Goal: Check status

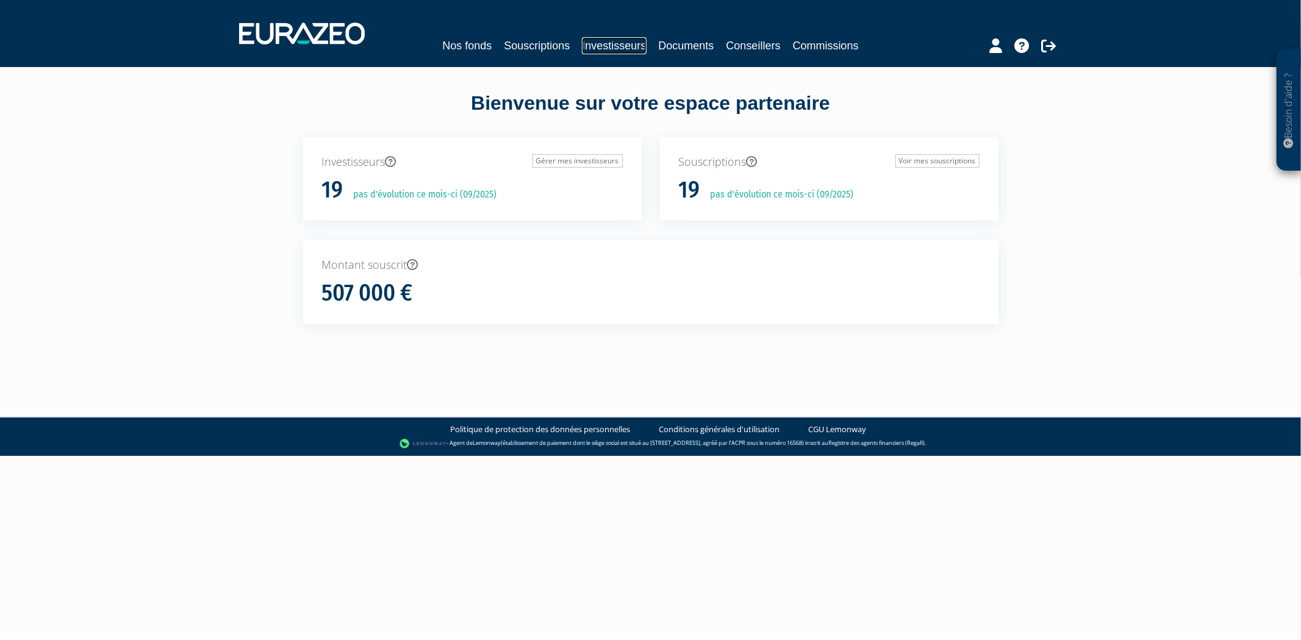
click at [583, 40] on link "Investisseurs" at bounding box center [614, 45] width 64 height 17
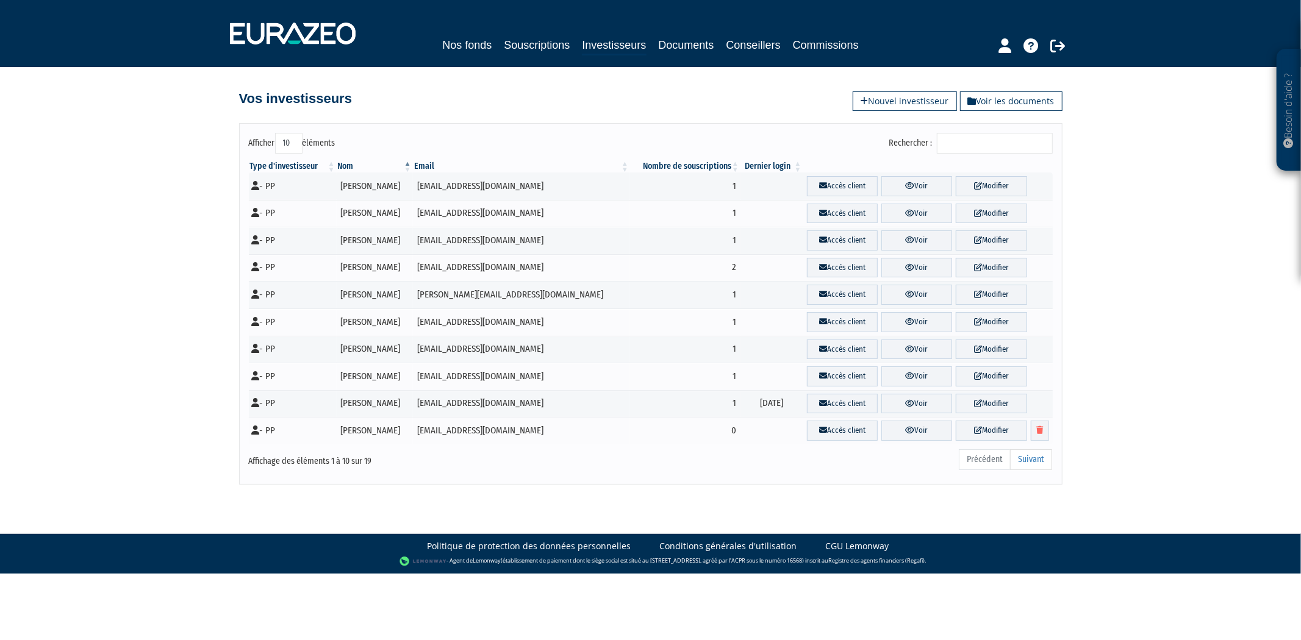
click at [298, 138] on select "10 25 50 100" at bounding box center [288, 143] width 27 height 21
select select "50"
click at [275, 133] on select "10 25 50 100" at bounding box center [288, 143] width 27 height 21
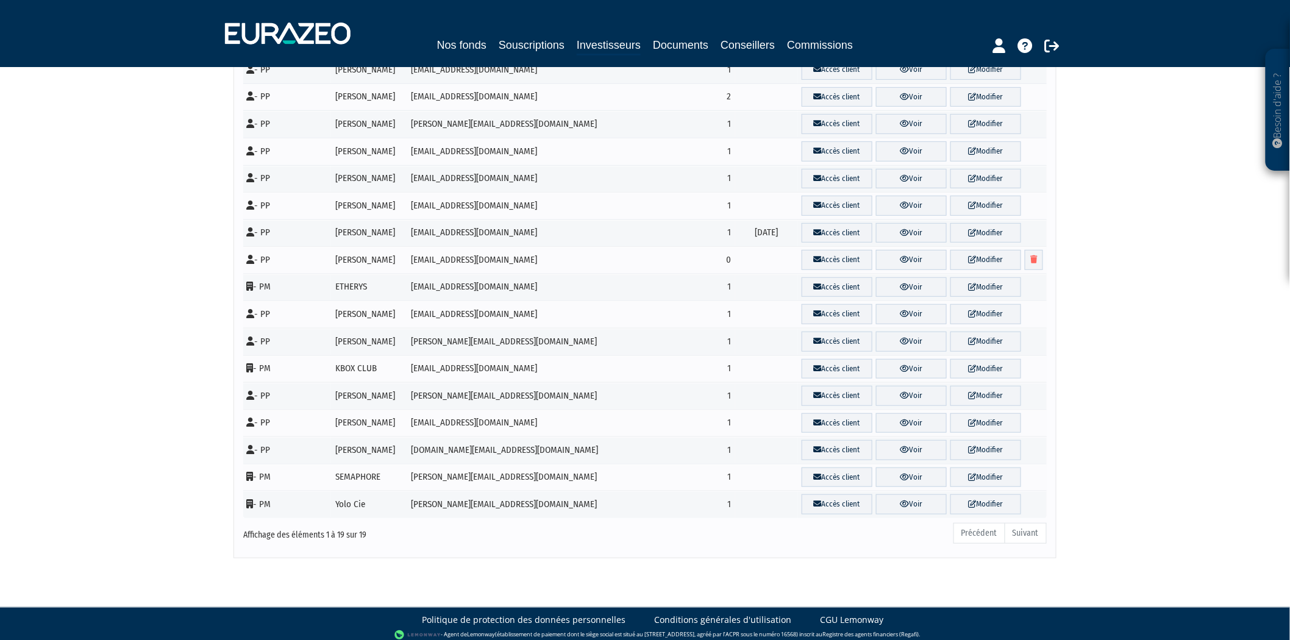
scroll to position [180, 0]
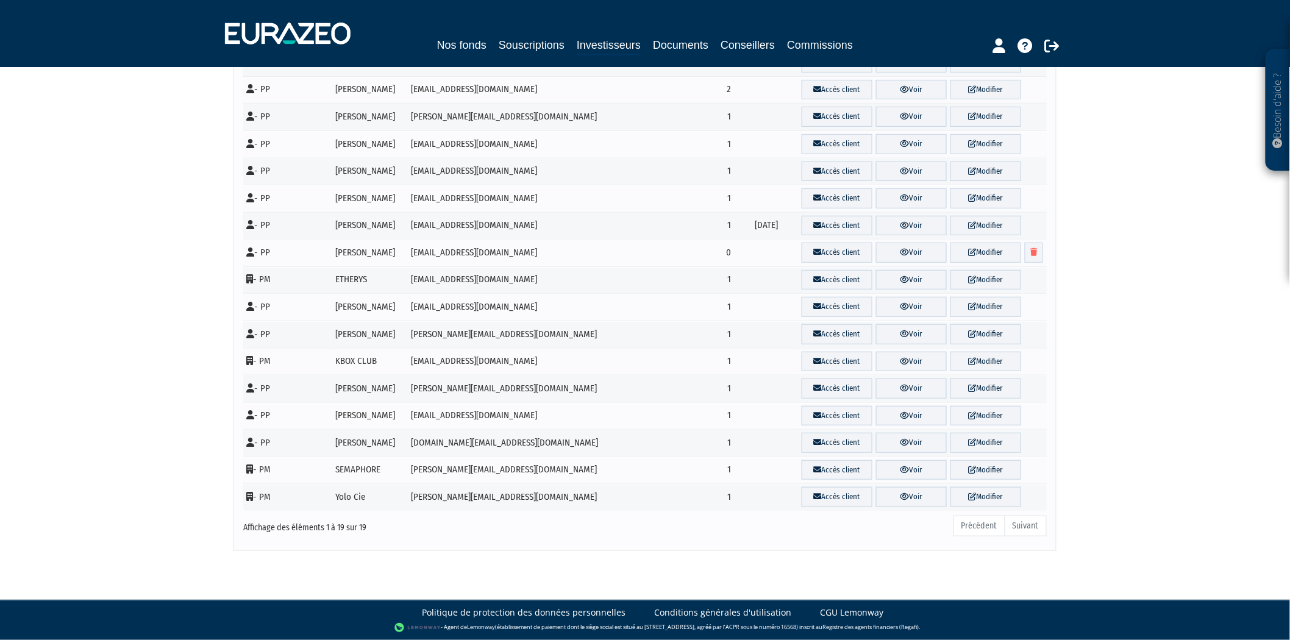
click at [910, 498] on link "Voir" at bounding box center [911, 497] width 71 height 20
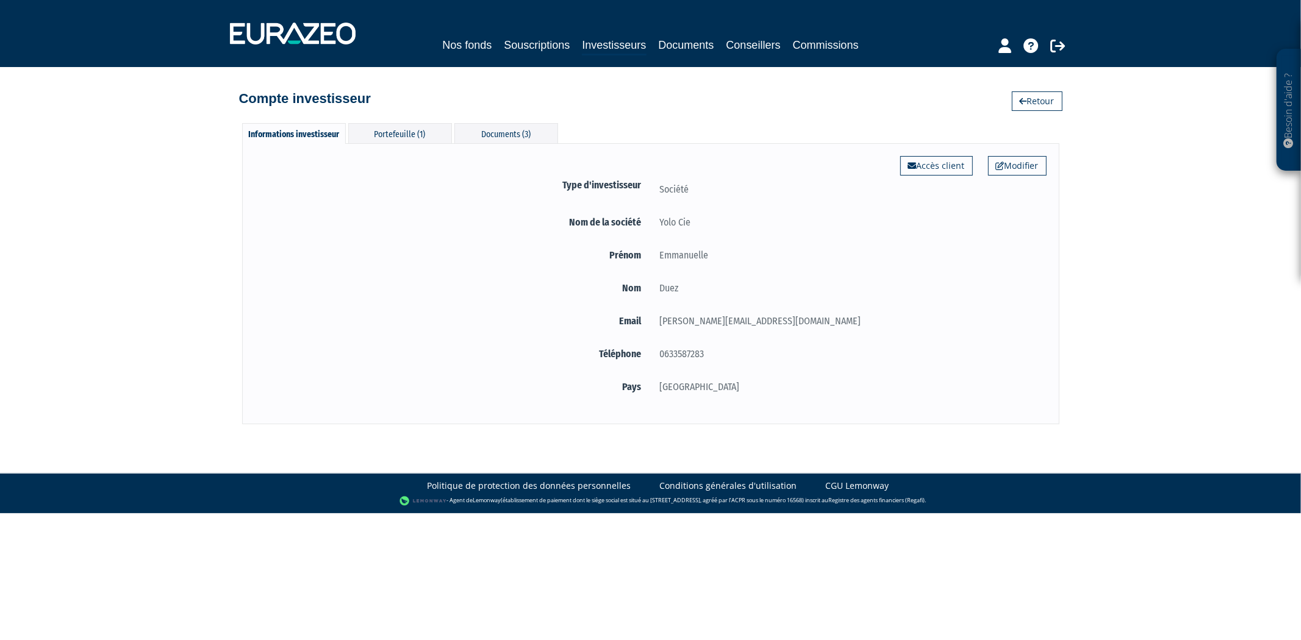
click at [418, 122] on div "Informations investisseur Portefeuille (1) Documents (3) Modifier Accès client …" at bounding box center [650, 267] width 695 height 313
click at [413, 143] on div "Portefeuille (1)" at bounding box center [400, 133] width 104 height 20
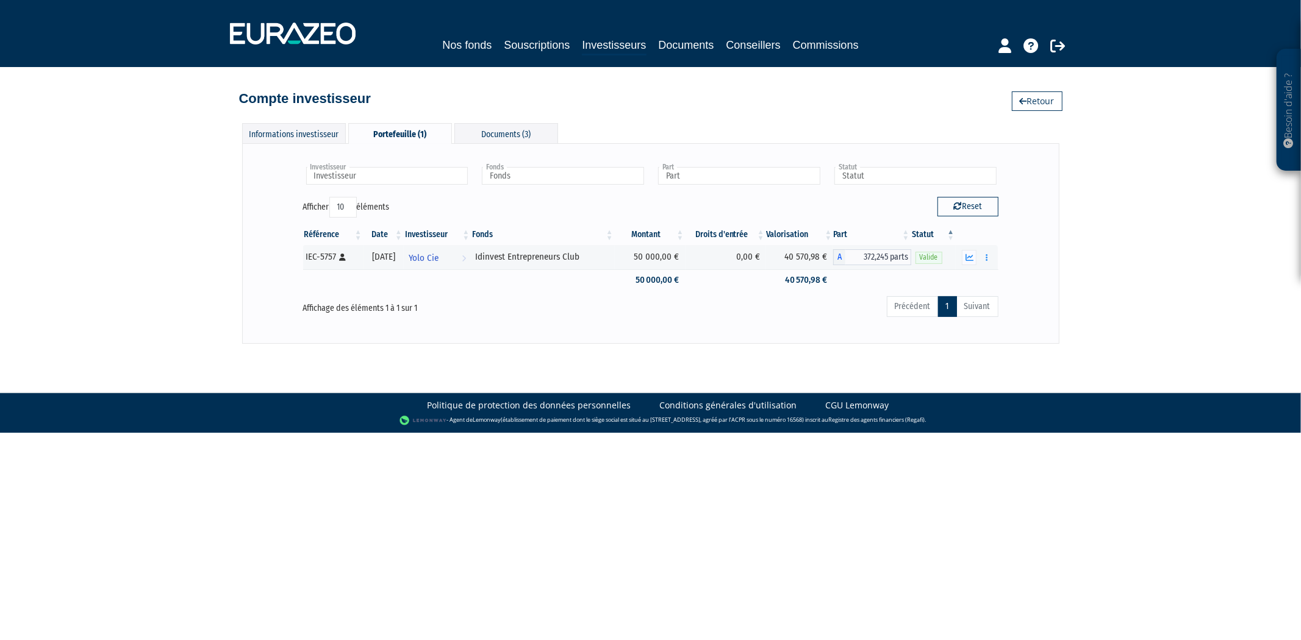
click at [496, 128] on div "Documents (3)" at bounding box center [506, 133] width 104 height 20
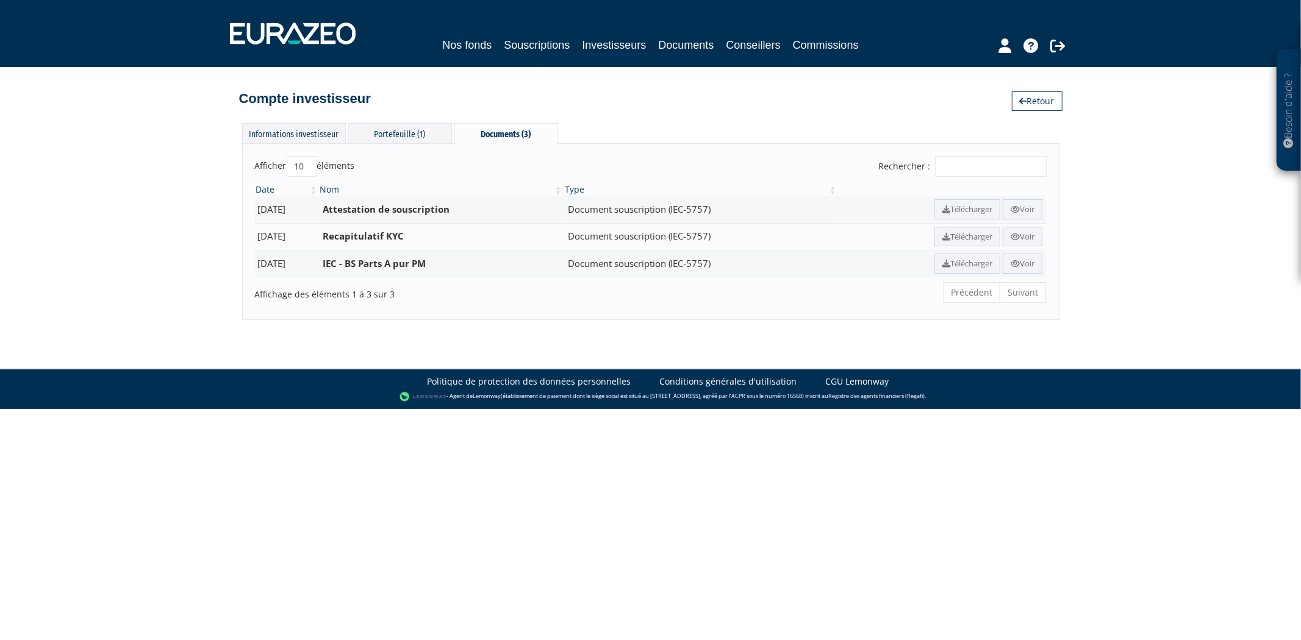
click at [379, 134] on div "Portefeuille (1)" at bounding box center [400, 133] width 104 height 20
